Goal: Task Accomplishment & Management: Use online tool/utility

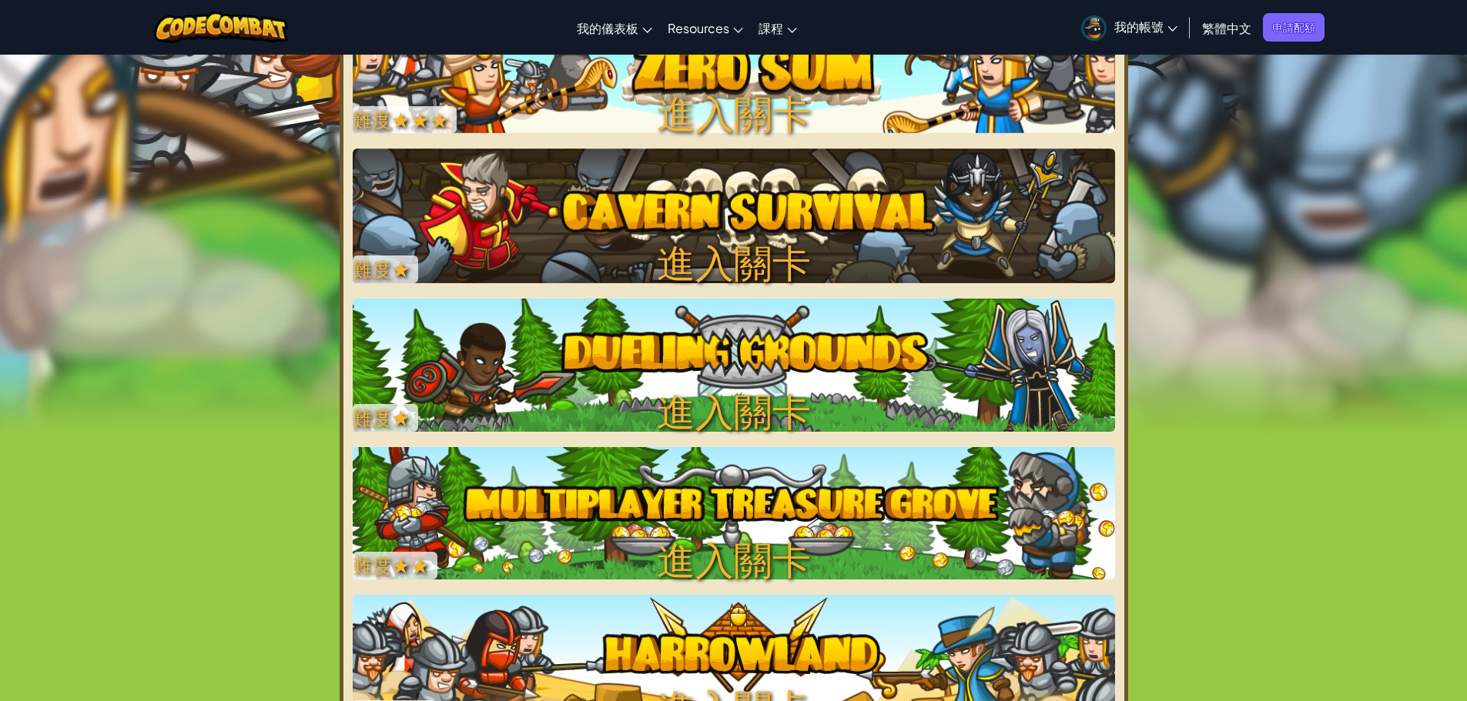
scroll to position [308, 0]
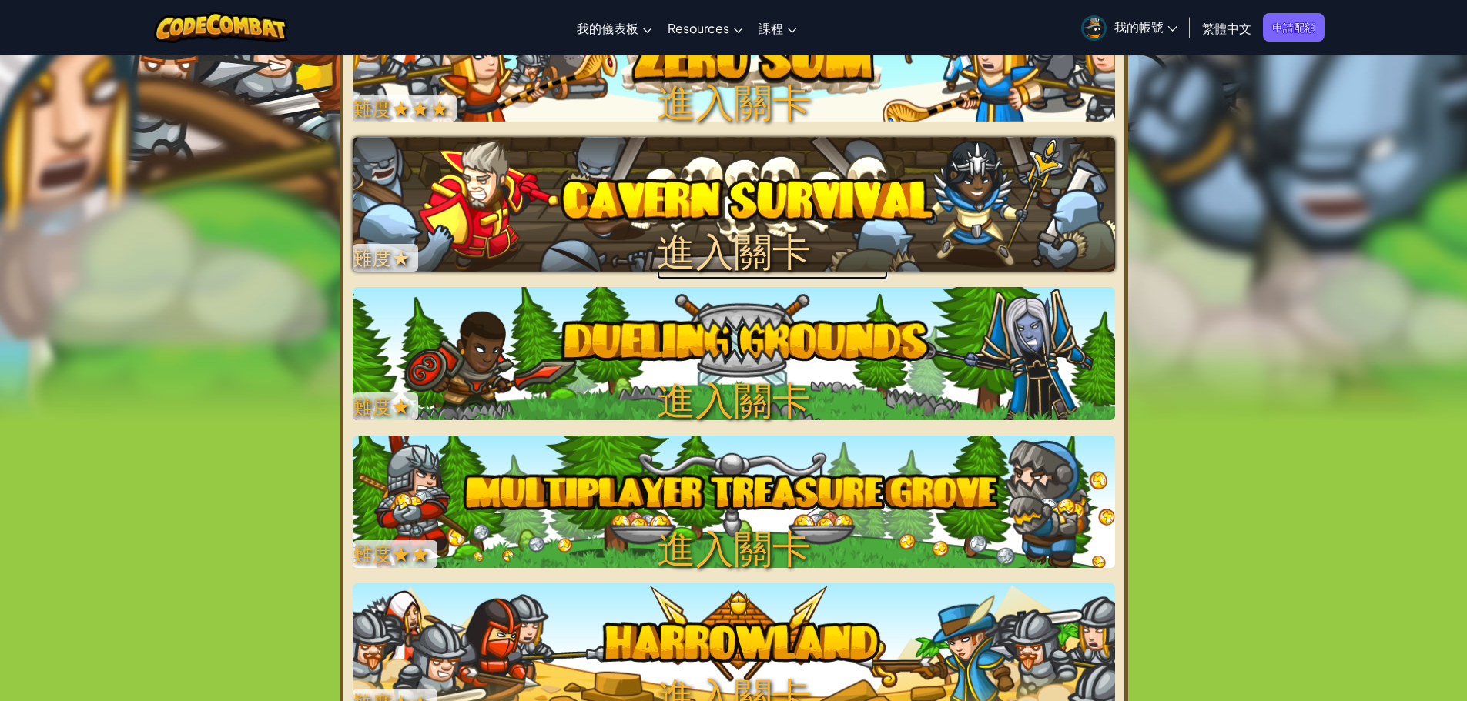
click at [684, 209] on img at bounding box center [734, 204] width 762 height 134
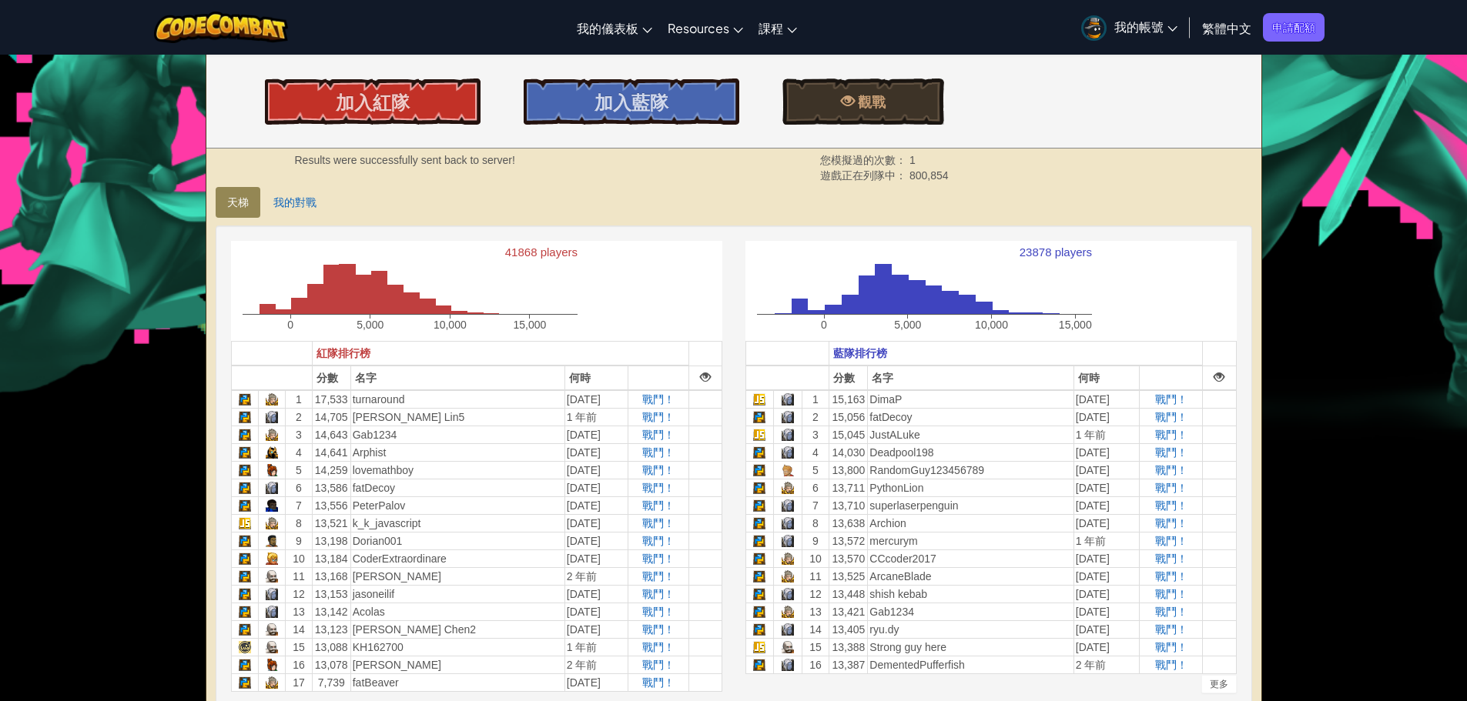
scroll to position [231, 0]
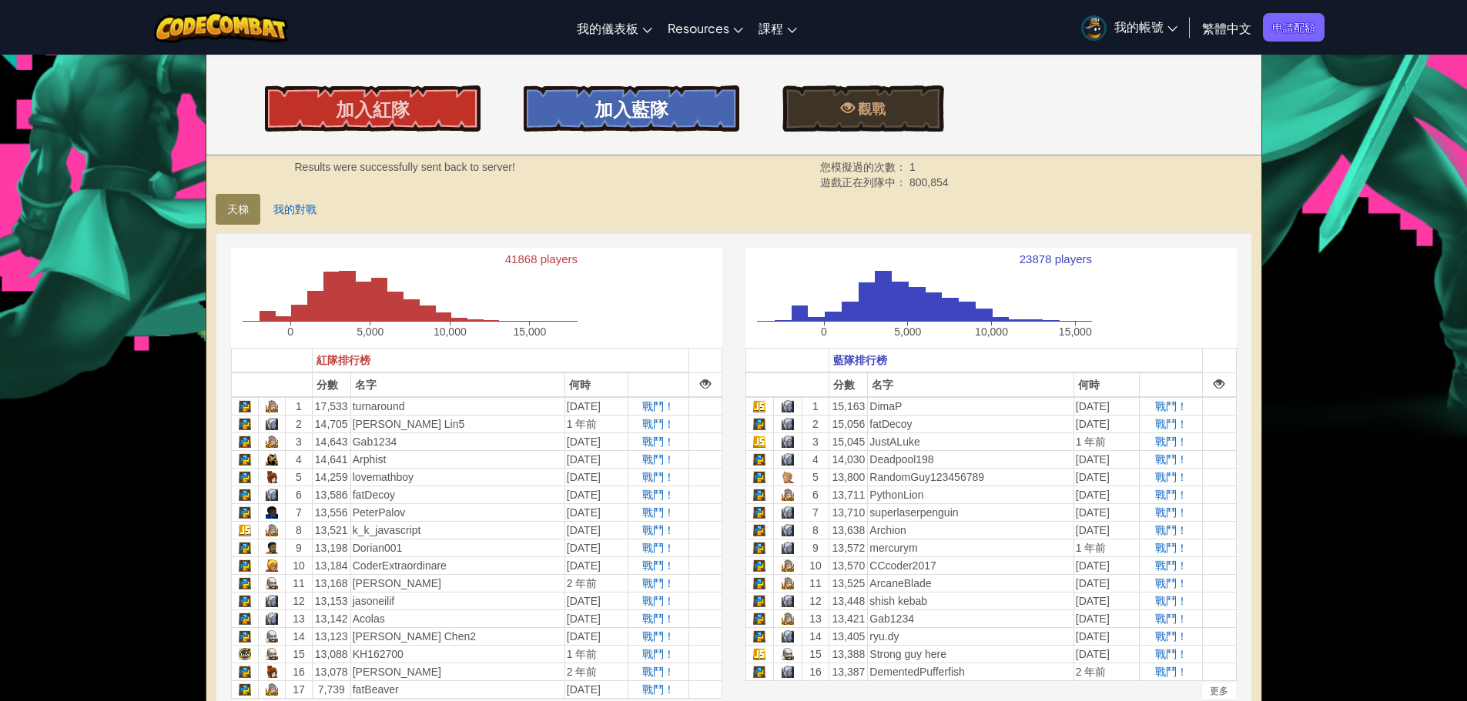
click at [577, 108] on link "加入藍隊" at bounding box center [632, 108] width 216 height 46
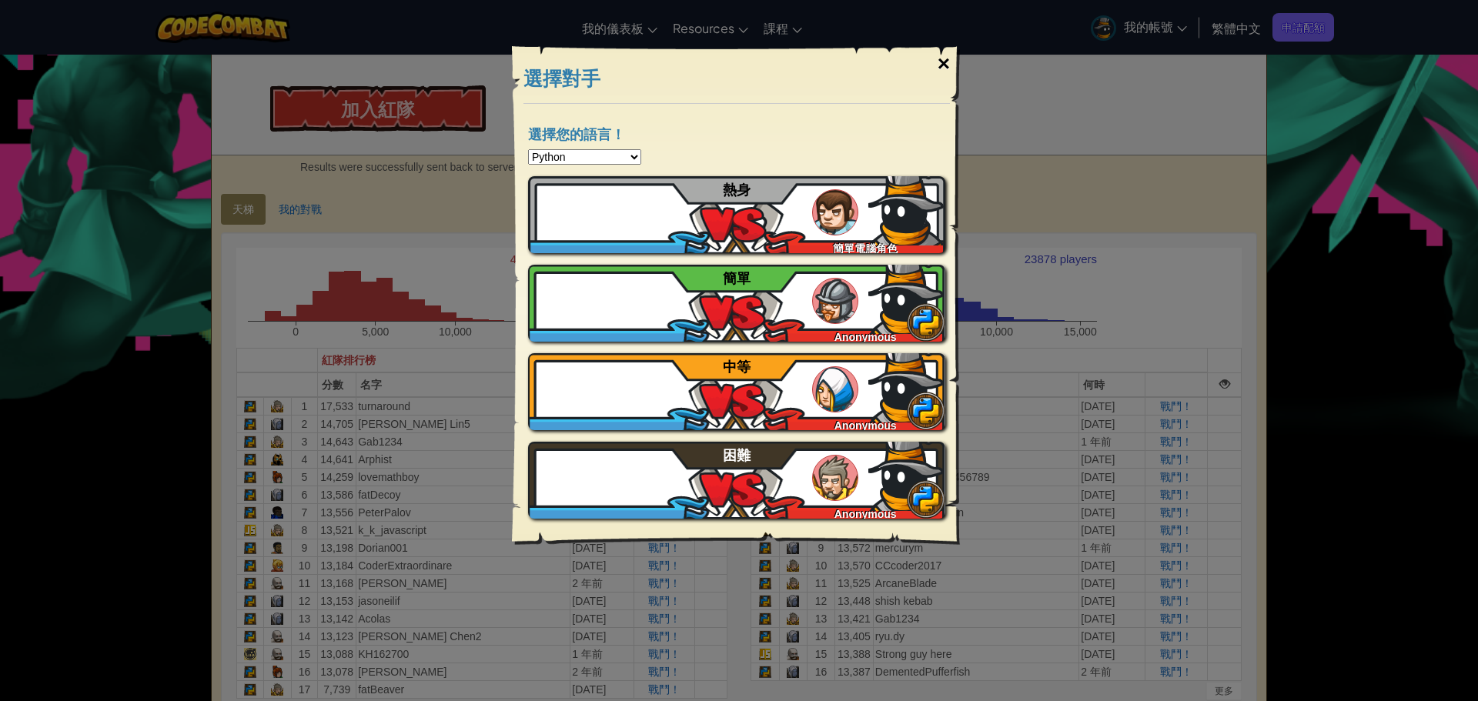
click at [939, 55] on div "×" at bounding box center [943, 64] width 35 height 45
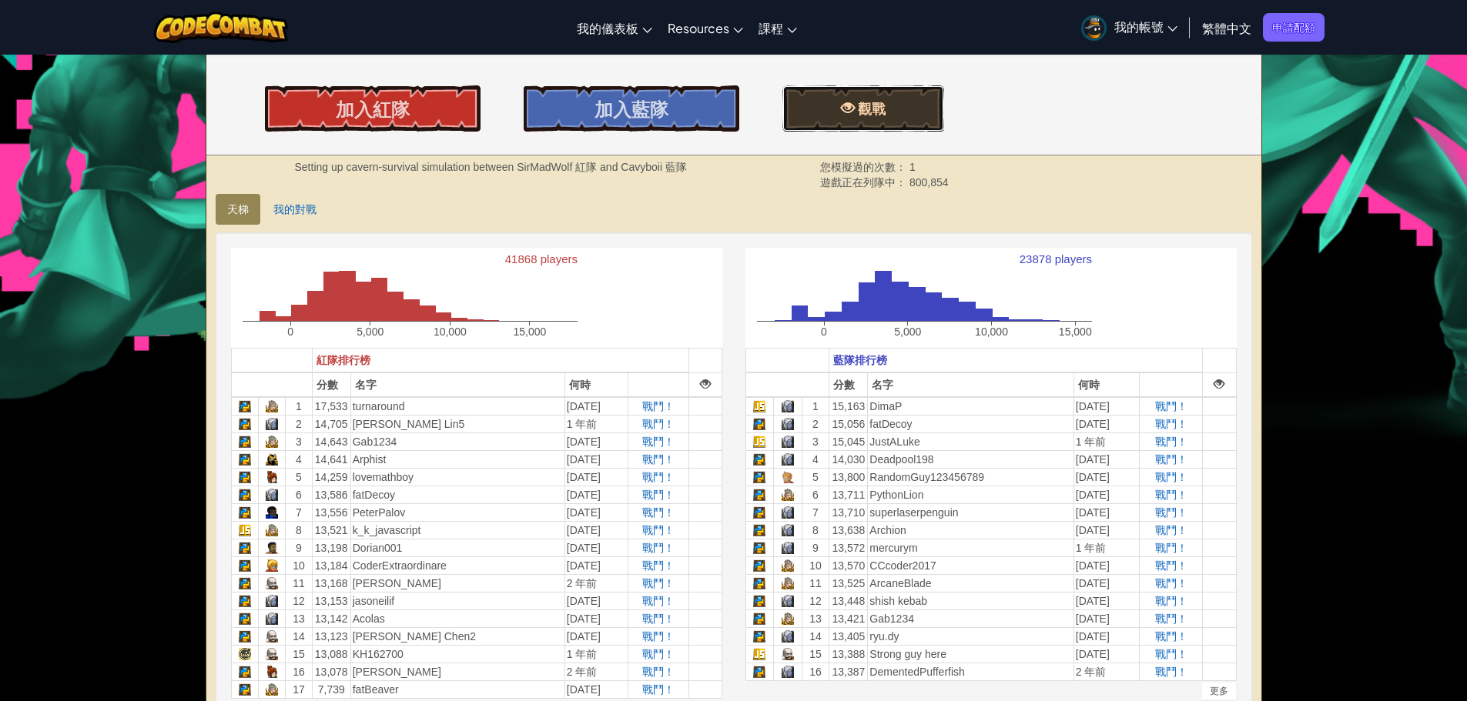
click at [846, 108] on span at bounding box center [848, 108] width 14 height 14
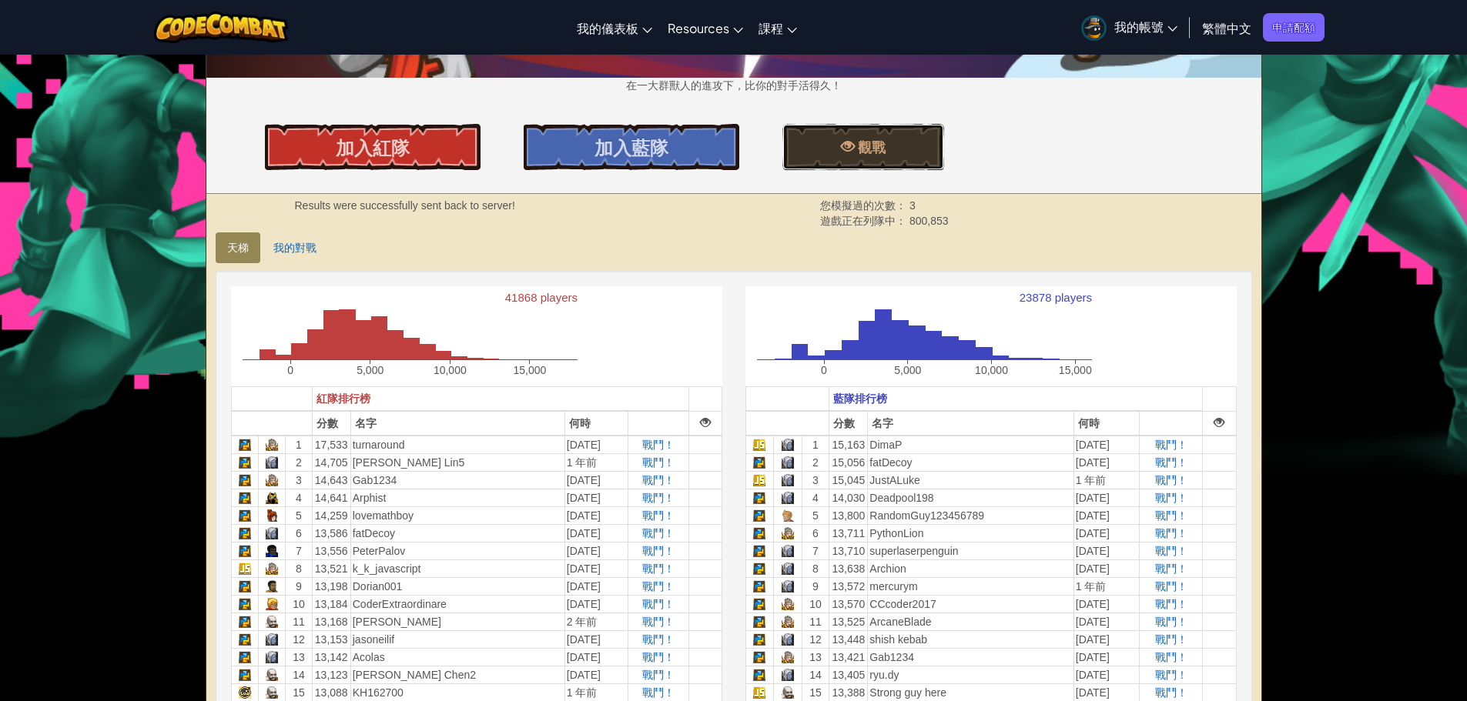
scroll to position [154, 0]
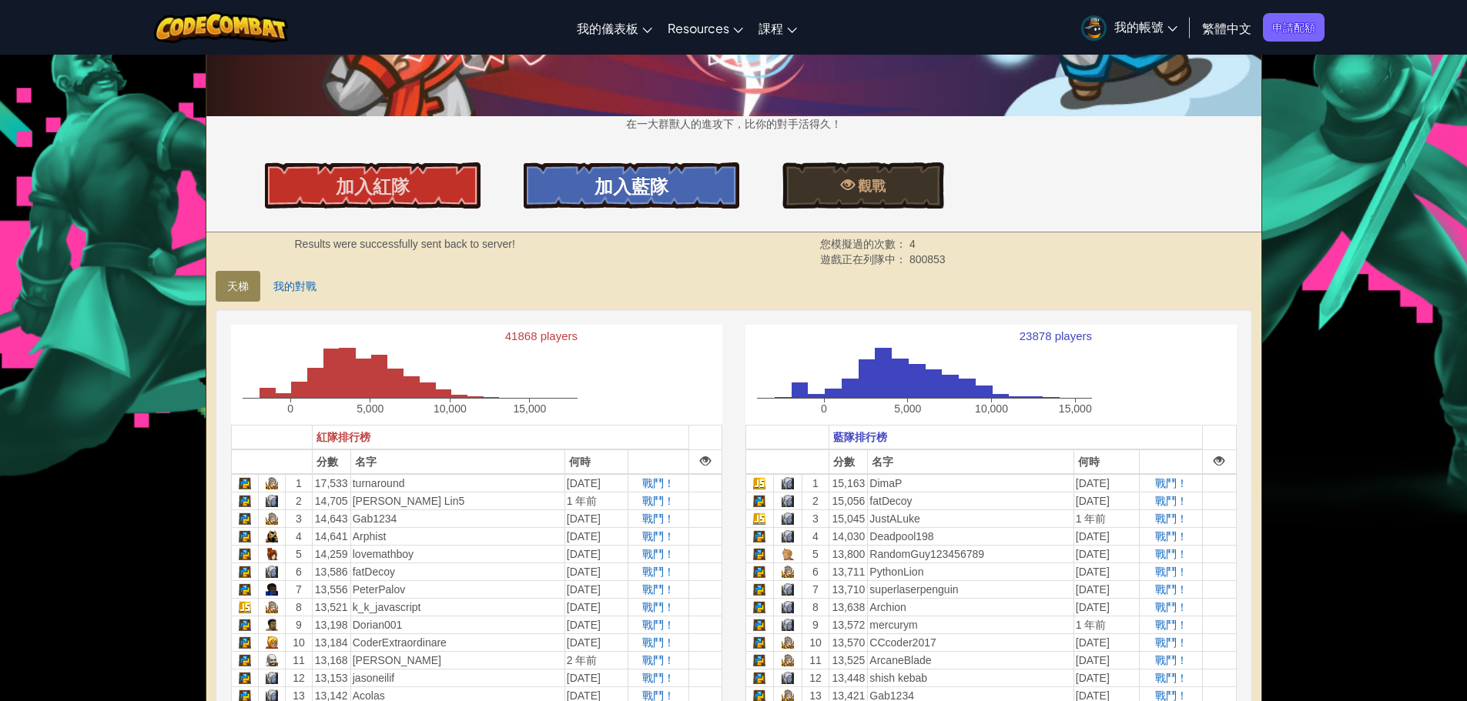
click at [625, 167] on link "加入藍隊" at bounding box center [632, 185] width 216 height 46
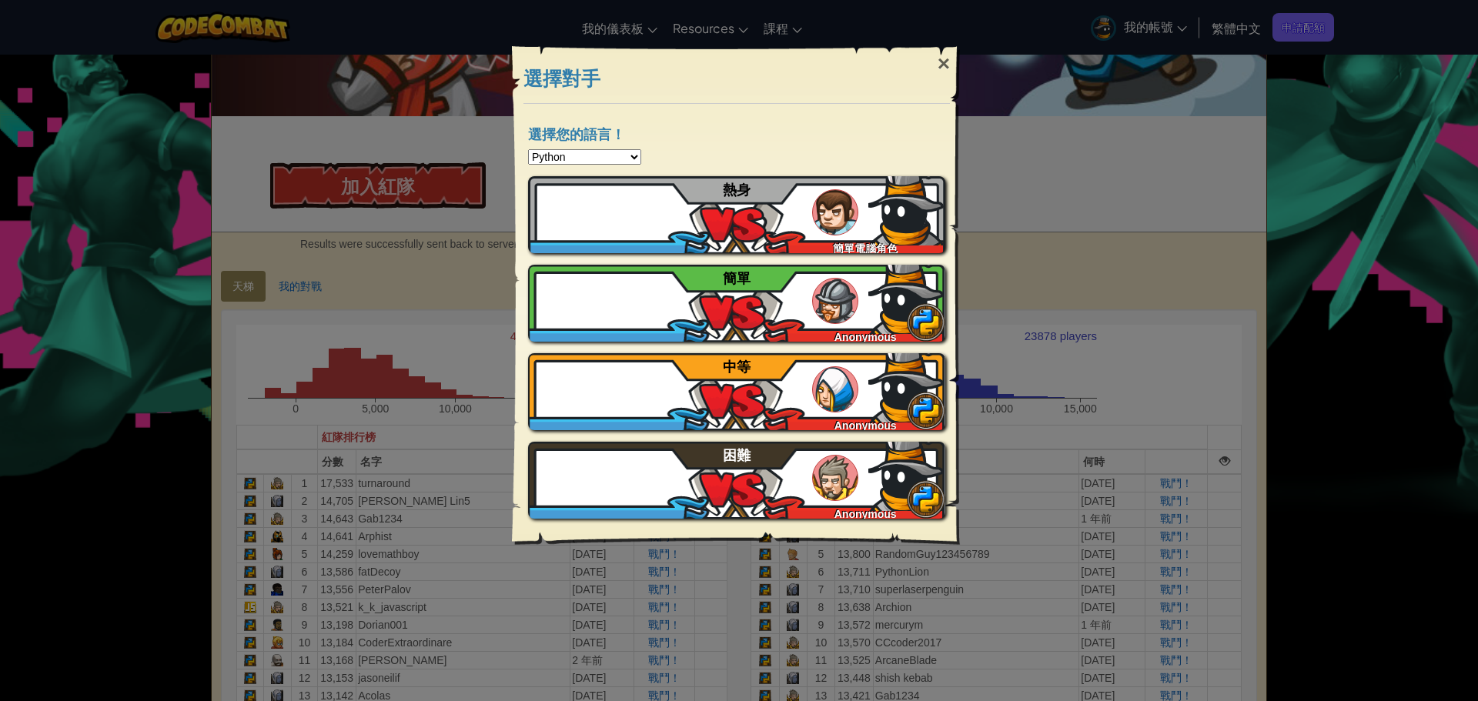
click at [590, 146] on div "選擇您的語言！ Python JavaScript CoffeeScript Lua C++ Java (Experimental) 教學 如果您尚未玩過，建…" at bounding box center [737, 325] width 448 height 442
click at [598, 156] on select "Python JavaScript CoffeeScript Lua C++ Java (Experimental)" at bounding box center [584, 156] width 113 height 15
click at [700, 111] on div "選擇您的語言！ Python JavaScript CoffeeScript Lua C++ Java (Experimental) 教學 如果您尚未玩過，建…" at bounding box center [737, 325] width 448 height 442
click at [941, 58] on div "×" at bounding box center [943, 64] width 35 height 45
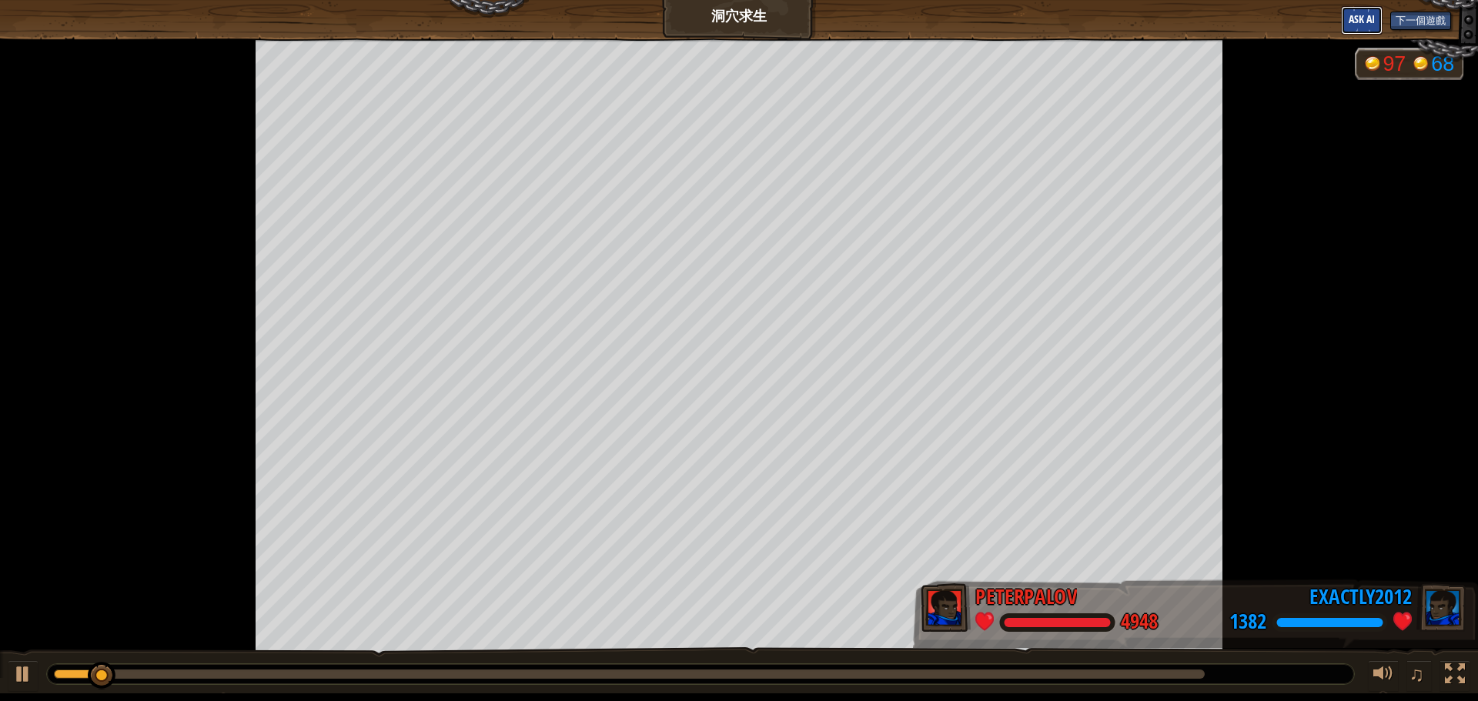
click at [1361, 29] on button "Ask AI" at bounding box center [1362, 20] width 42 height 28
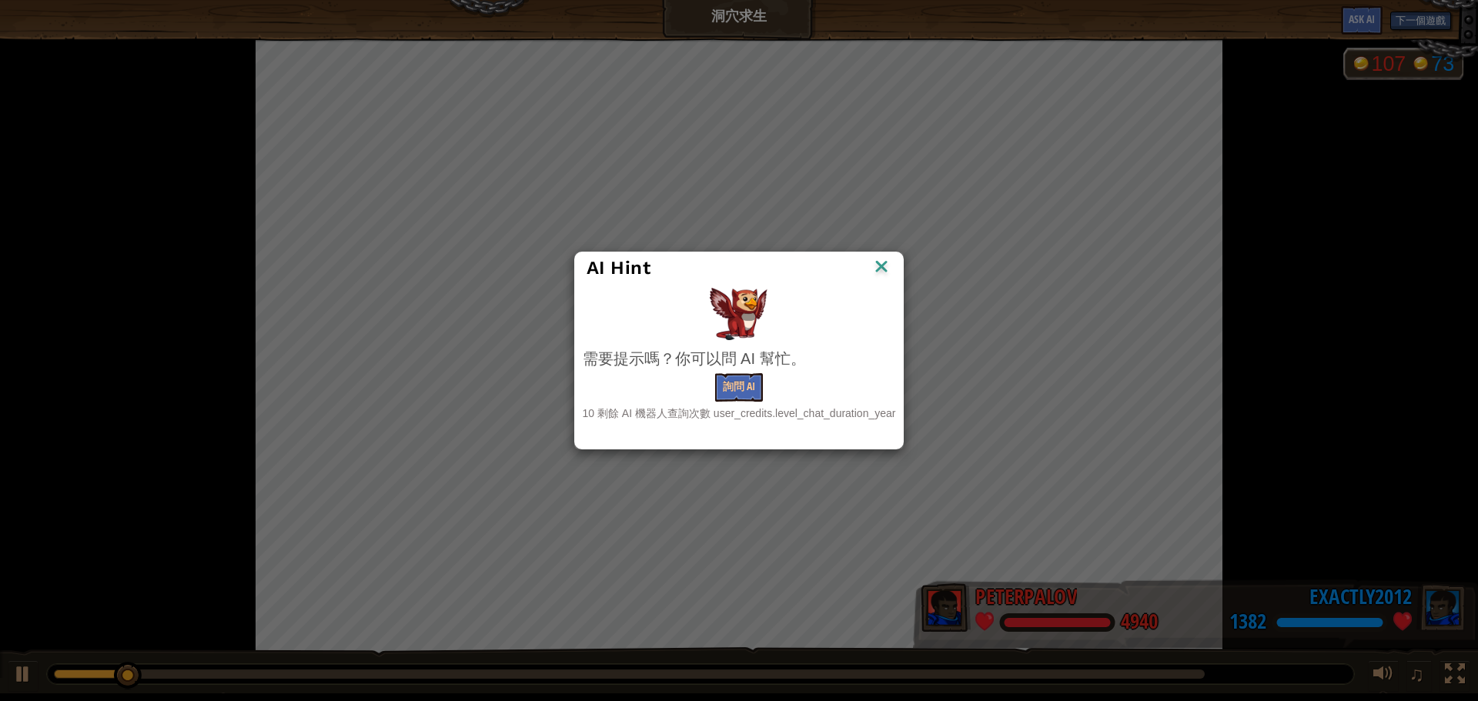
click at [886, 270] on img at bounding box center [882, 267] width 20 height 23
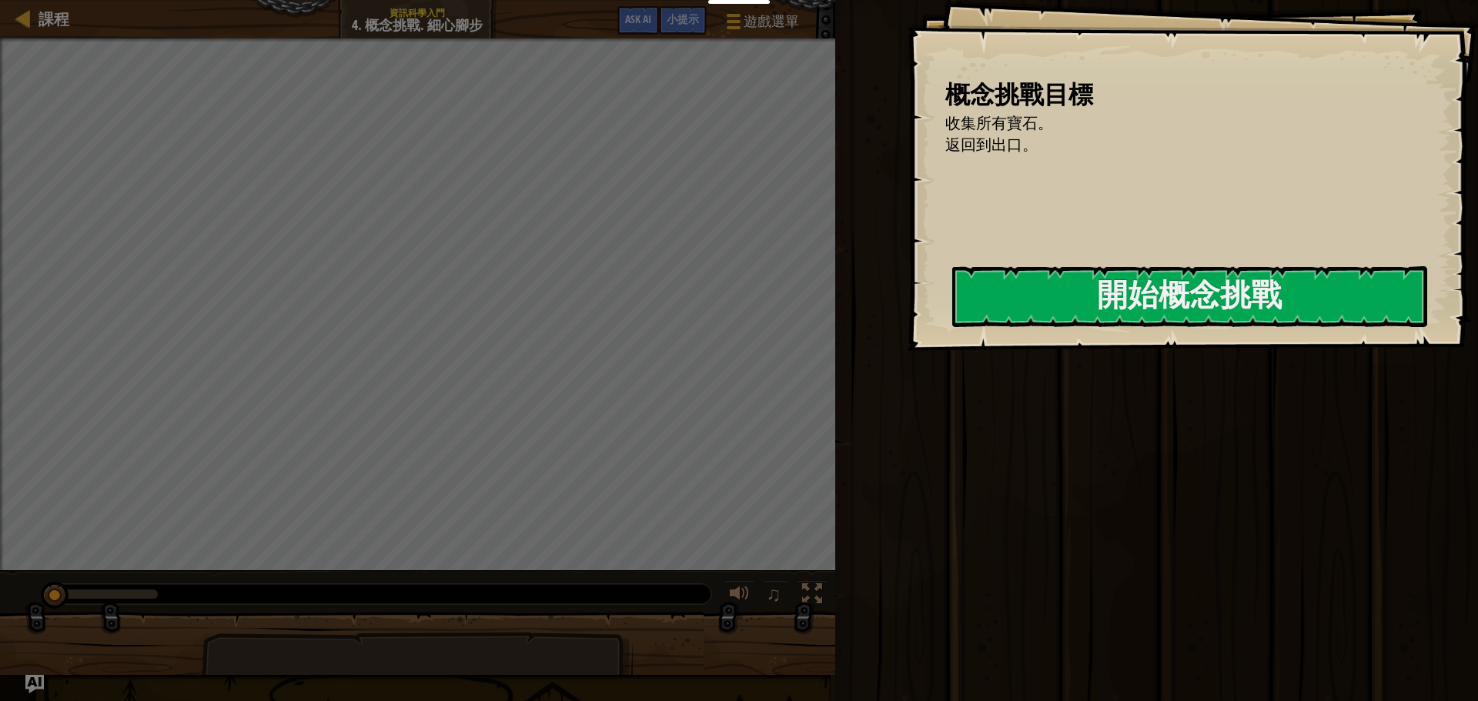
click at [745, 320] on div "我的儀表板 CodeCombat 教師儀表板 Ozaria 教師儀表板 Resources Teacher Toolkit 學校和地區解決方案 標準對齊 效能…" at bounding box center [739, 350] width 1478 height 701
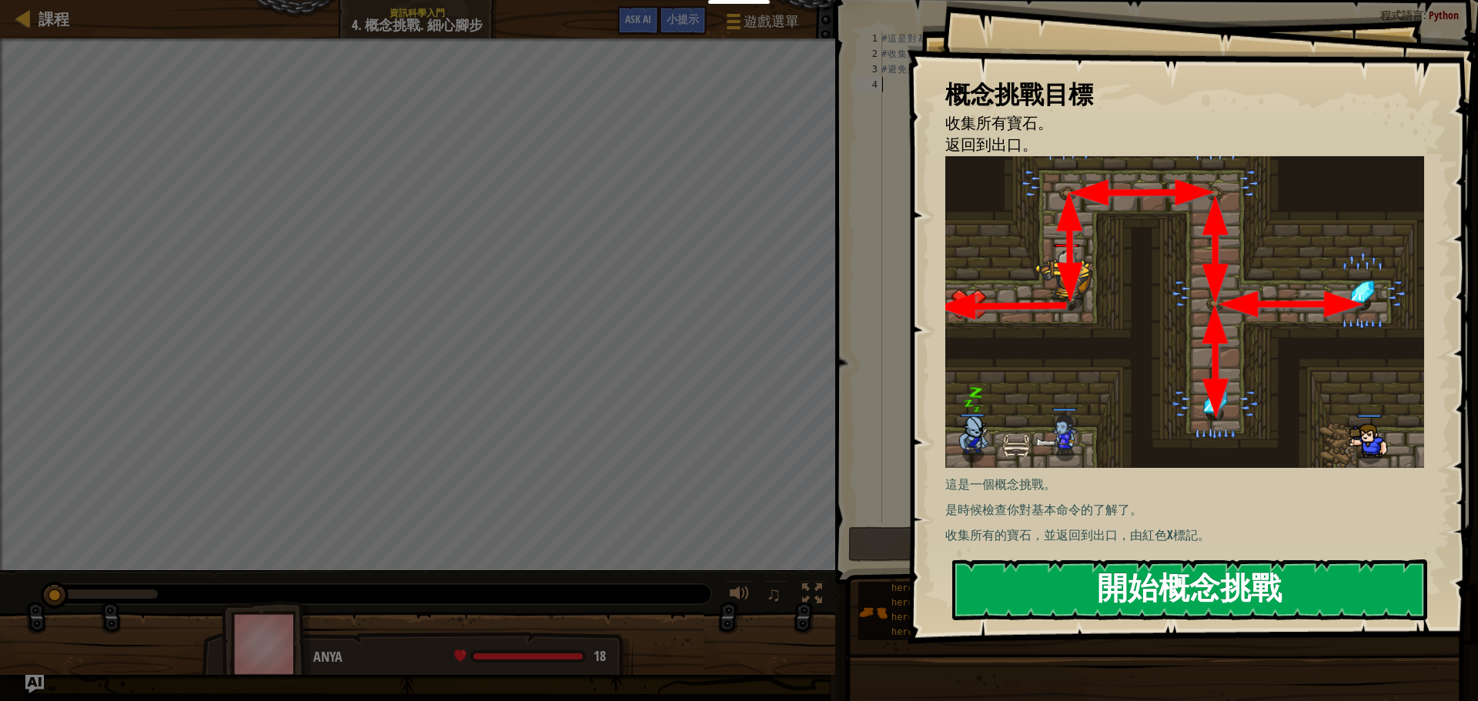
click at [1189, 573] on button "開始概念挑戰" at bounding box center [1189, 590] width 475 height 61
